Goal: Task Accomplishment & Management: Manage account settings

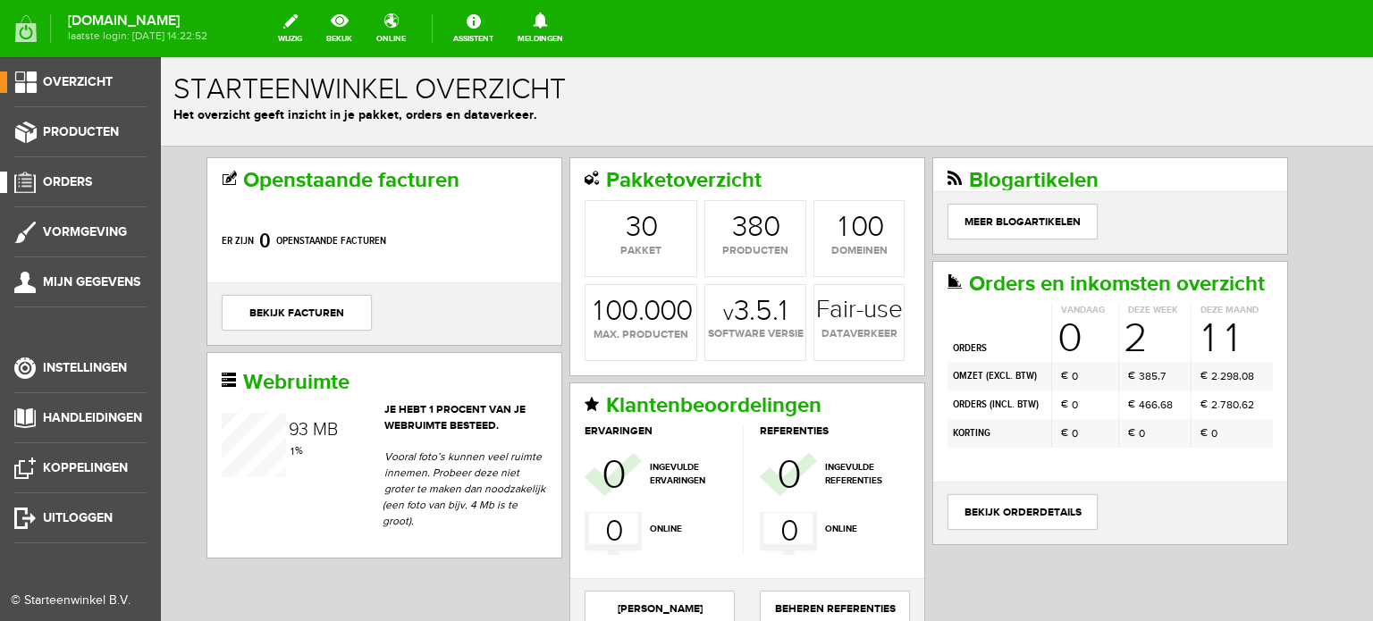
click at [81, 178] on span "Orders" at bounding box center [67, 181] width 49 height 15
click at [76, 178] on span "Orders" at bounding box center [67, 181] width 49 height 15
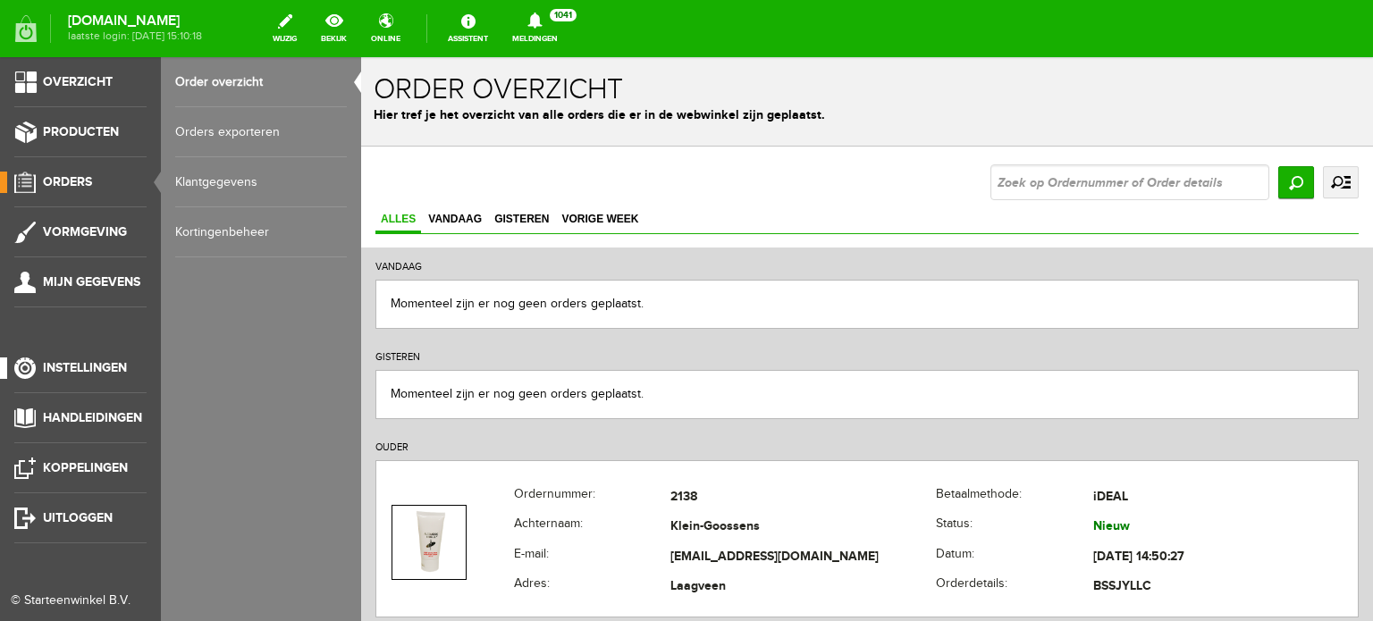
click at [117, 364] on span "Instellingen" at bounding box center [85, 367] width 84 height 15
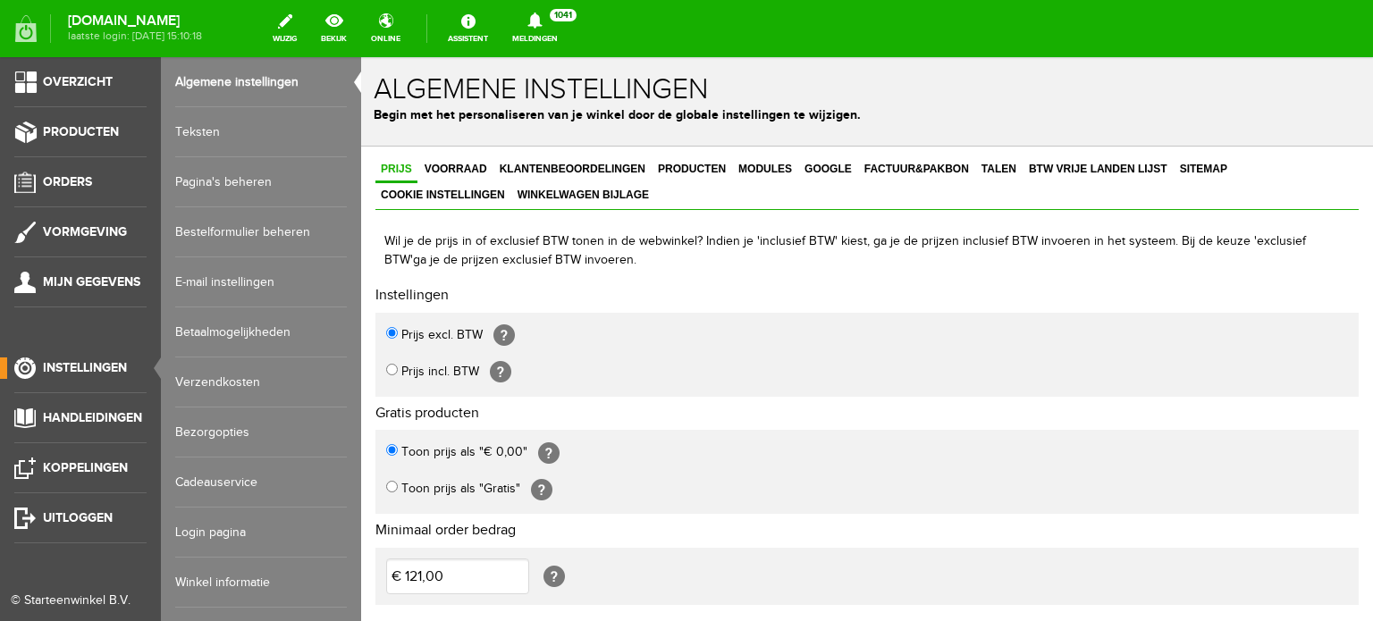
click at [229, 531] on link "Login pagina" at bounding box center [261, 533] width 172 height 50
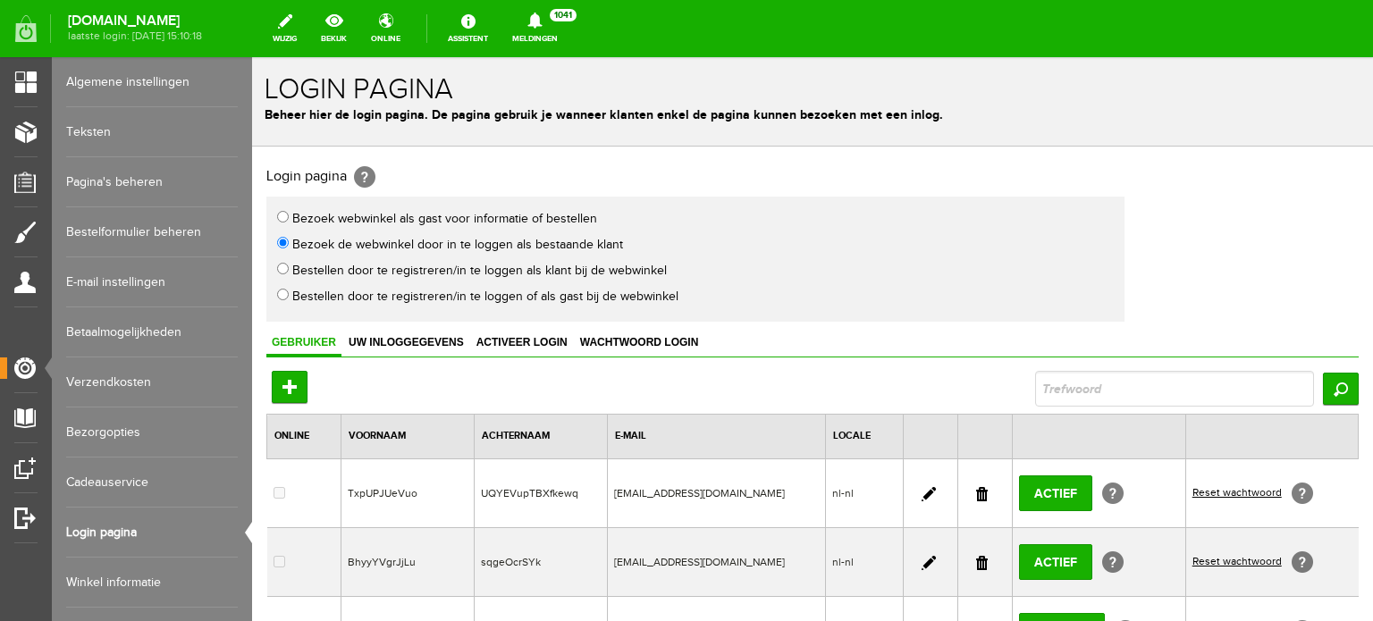
click at [976, 492] on link at bounding box center [982, 494] width 12 height 14
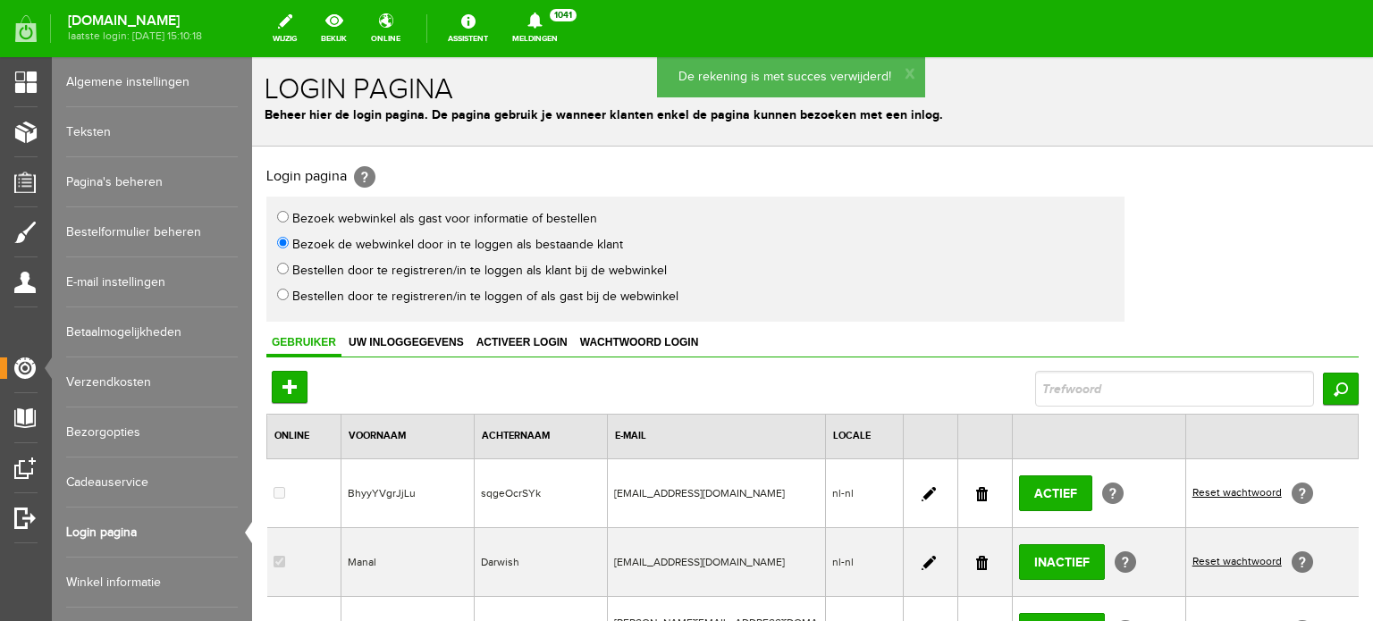
drag, startPoint x: 974, startPoint y: 489, endPoint x: 744, endPoint y: 60, distance: 487.2
click at [976, 488] on link at bounding box center [982, 494] width 12 height 14
